Goal: Task Accomplishment & Management: Use online tool/utility

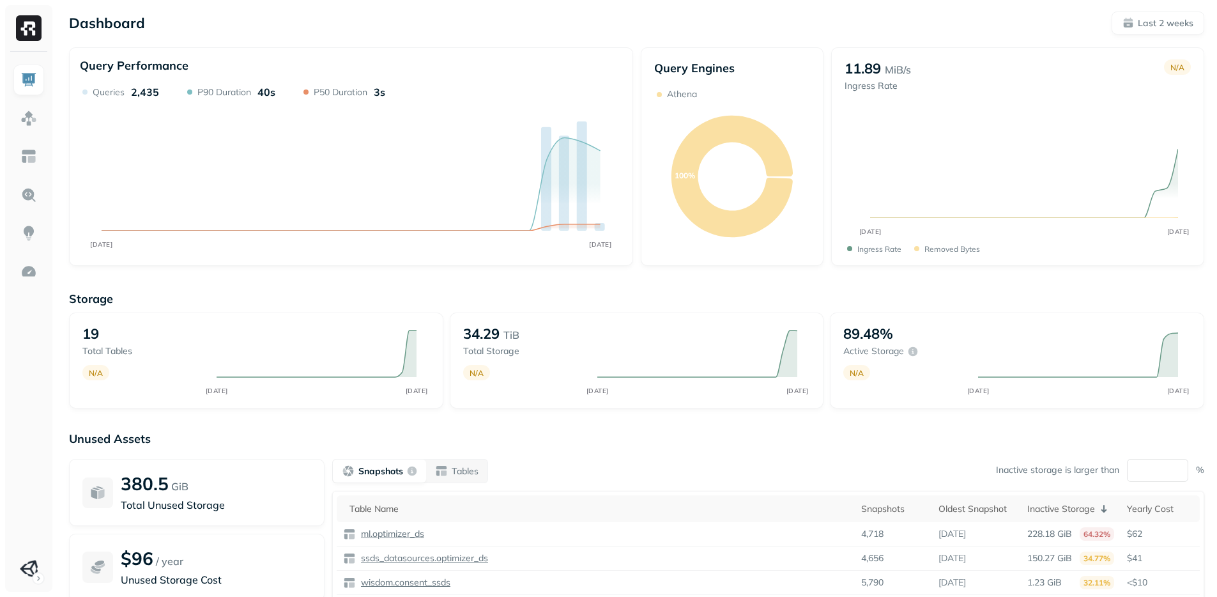
click at [1158, 39] on div "Dashboard Last 2 weeks Query Performance AUG [DATE] Queries 2,435 P90 Duration …" at bounding box center [636, 355] width 1161 height 711
click at [1164, 28] on p "Last 2 weeks" at bounding box center [1166, 23] width 56 height 12
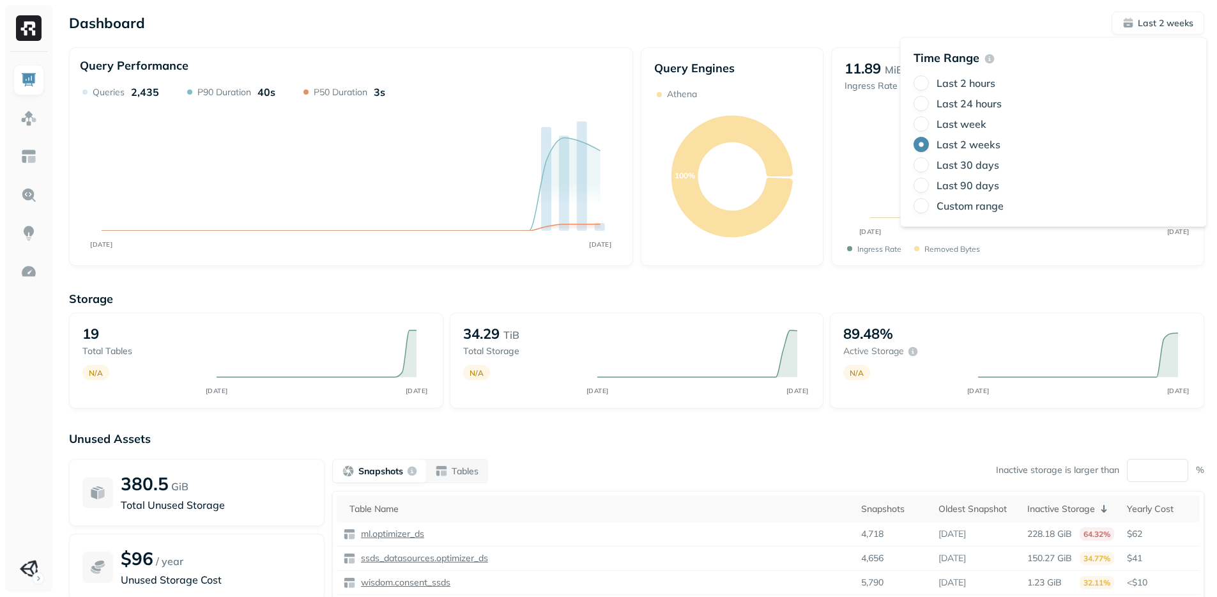
click at [989, 162] on label "Last 30 days" at bounding box center [968, 164] width 63 height 13
click at [929, 162] on button "Last 30 days" at bounding box center [921, 164] width 15 height 15
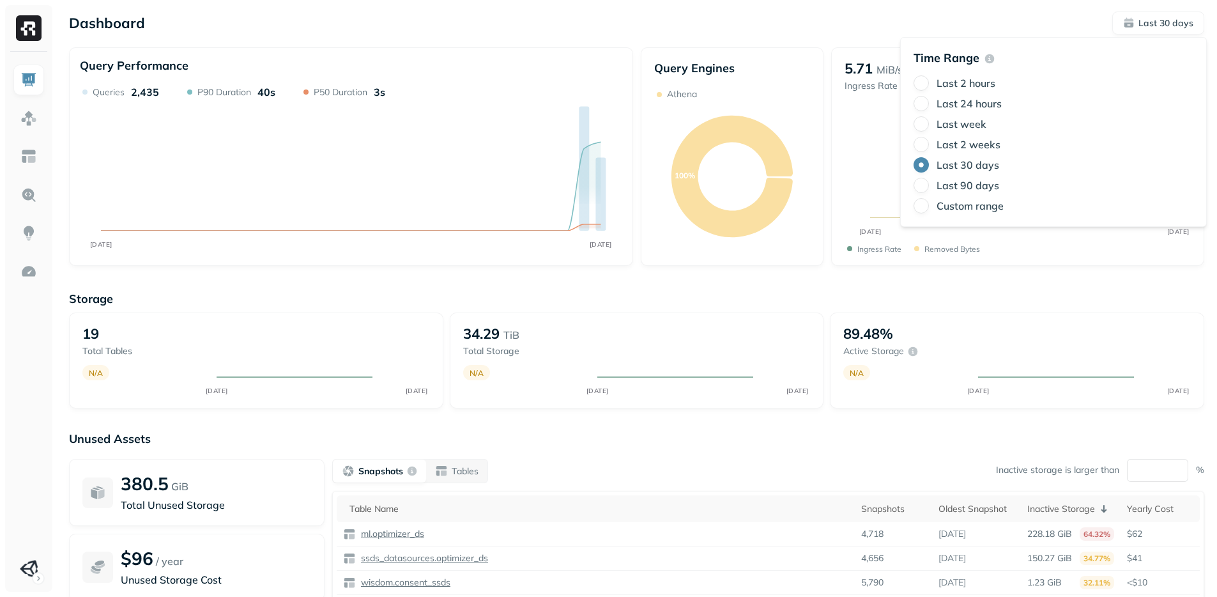
click at [966, 100] on label "Last 24 hours" at bounding box center [969, 103] width 65 height 13
click at [929, 100] on button "Last 24 hours" at bounding box center [921, 103] width 15 height 15
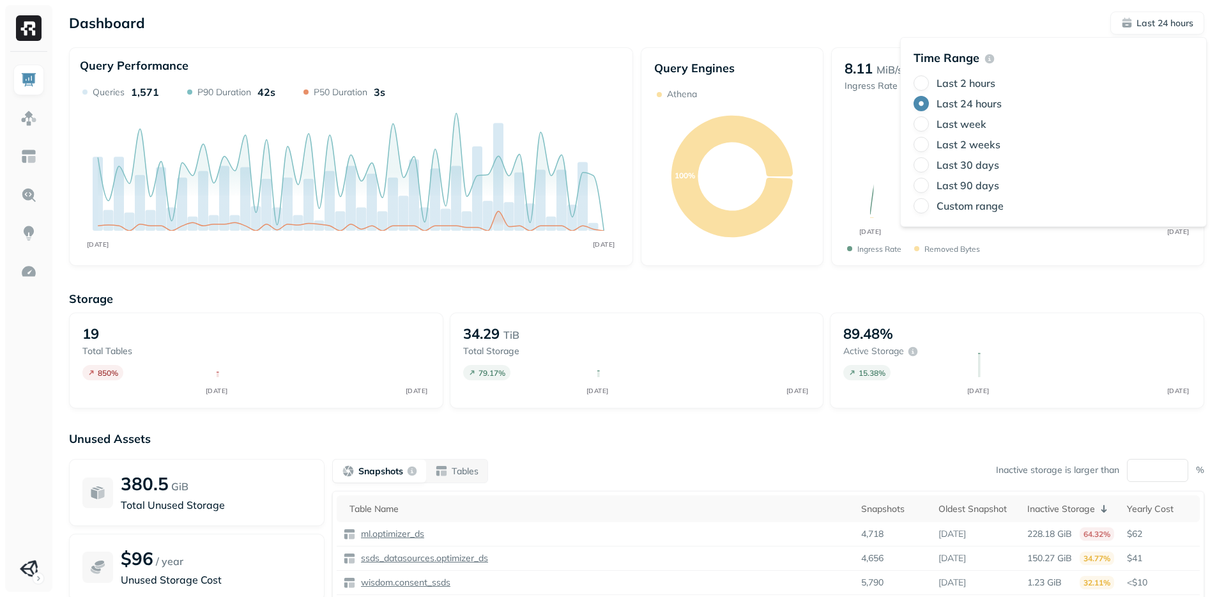
click at [837, 22] on div "Dashboard Last 24 hours" at bounding box center [637, 23] width 1136 height 23
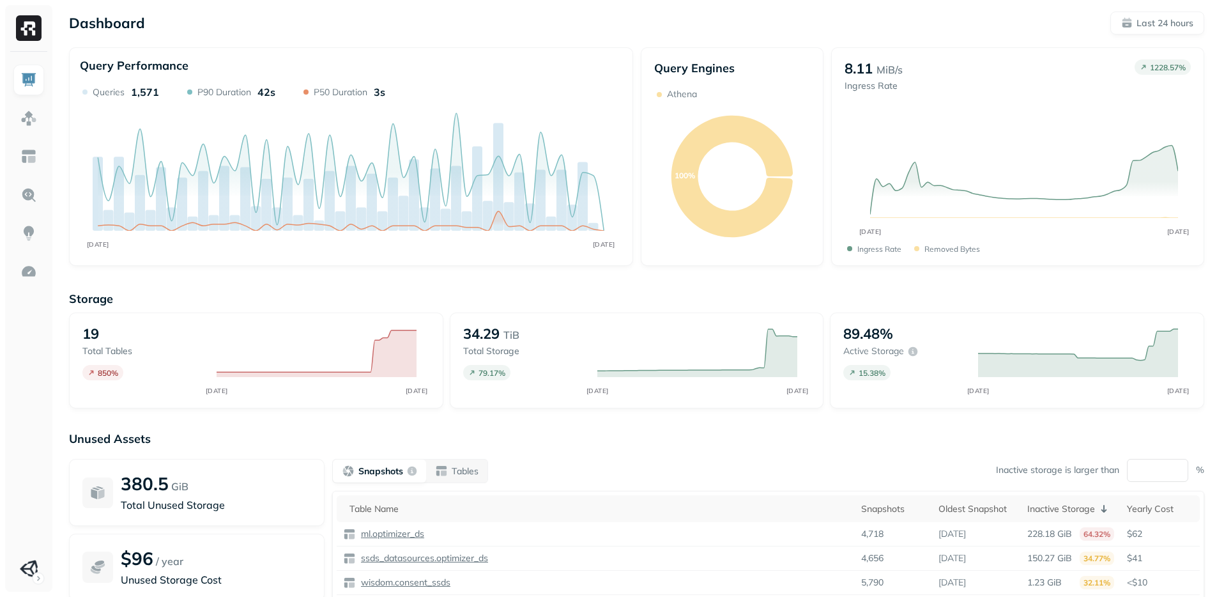
click at [539, 275] on div "Dashboard Last 24 hours Query Performance AUG [DATE] Queries 1,571 P90 Duration…" at bounding box center [636, 355] width 1161 height 711
click at [539, 277] on div "Dashboard Last 24 hours Query Performance AUG [DATE] Queries 1,571 P90 Duration…" at bounding box center [636, 355] width 1161 height 711
click at [32, 17] on img at bounding box center [29, 28] width 26 height 26
